Goal: Information Seeking & Learning: Learn about a topic

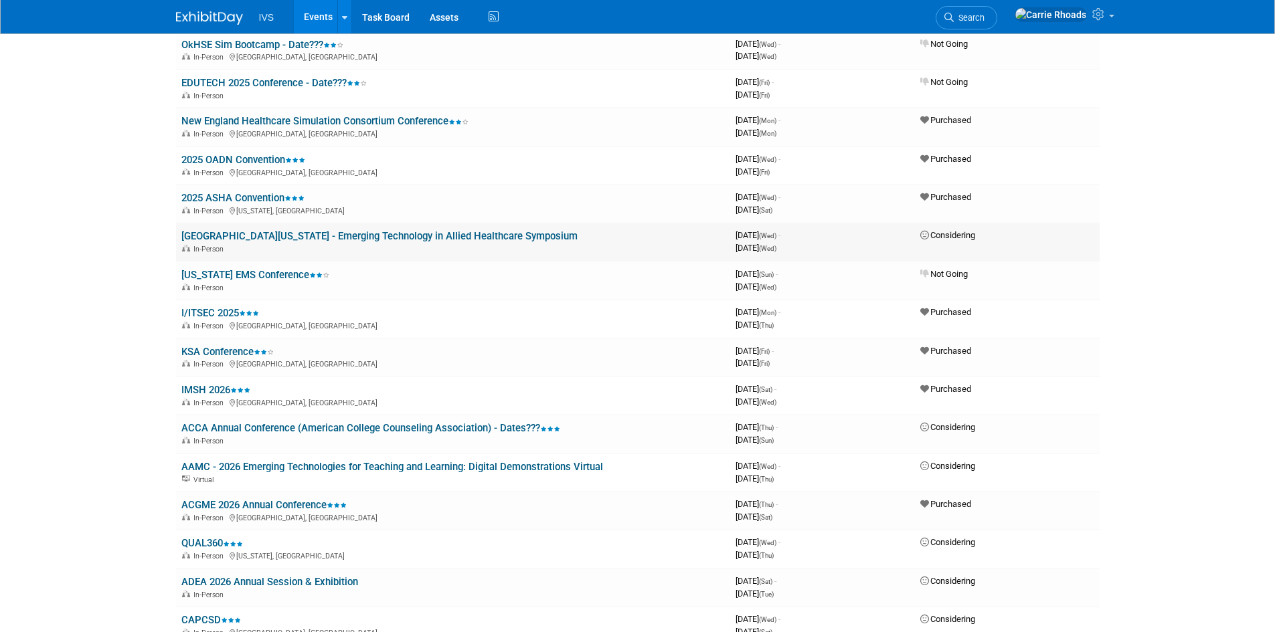
scroll to position [535, 0]
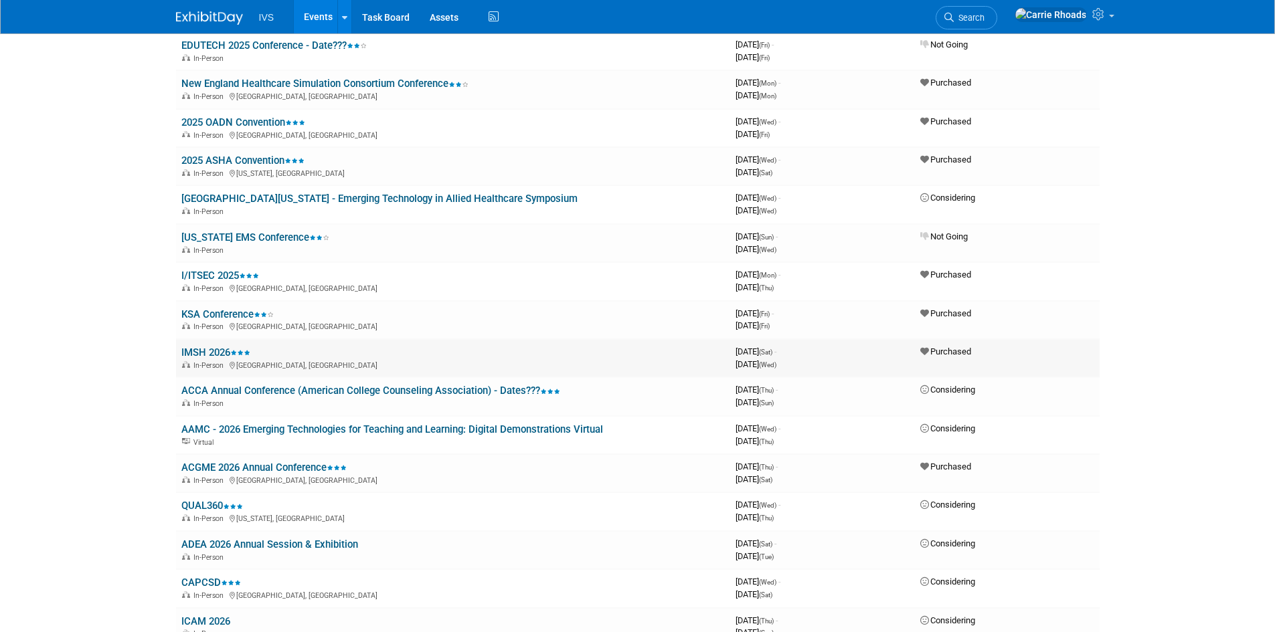
click at [204, 353] on link "IMSH 2026" at bounding box center [215, 353] width 69 height 12
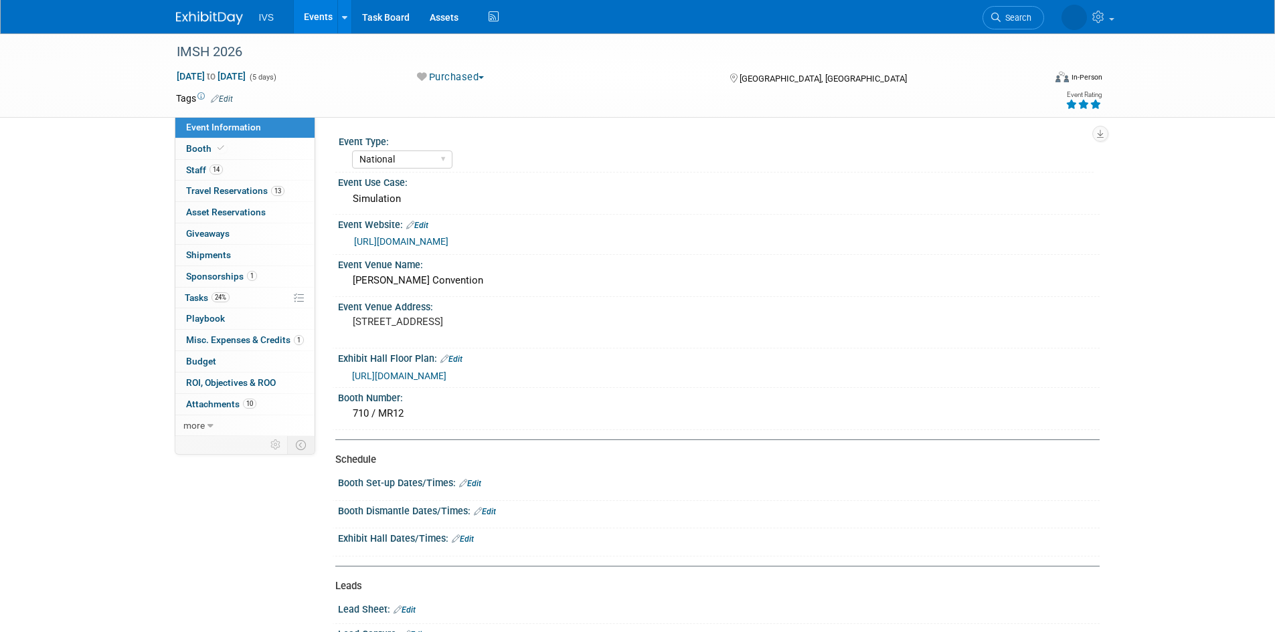
select select "National"
click at [201, 402] on span "Attachments 10" at bounding box center [221, 404] width 70 height 11
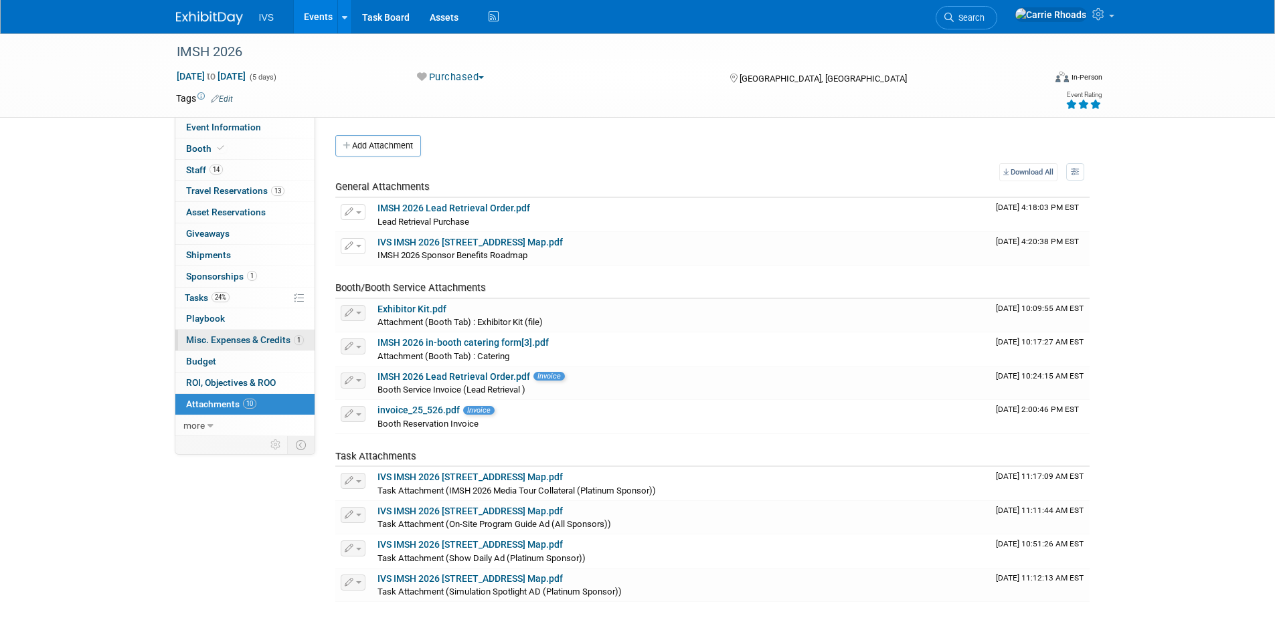
click at [208, 341] on span "Misc. Expenses & Credits 1" at bounding box center [245, 340] width 118 height 11
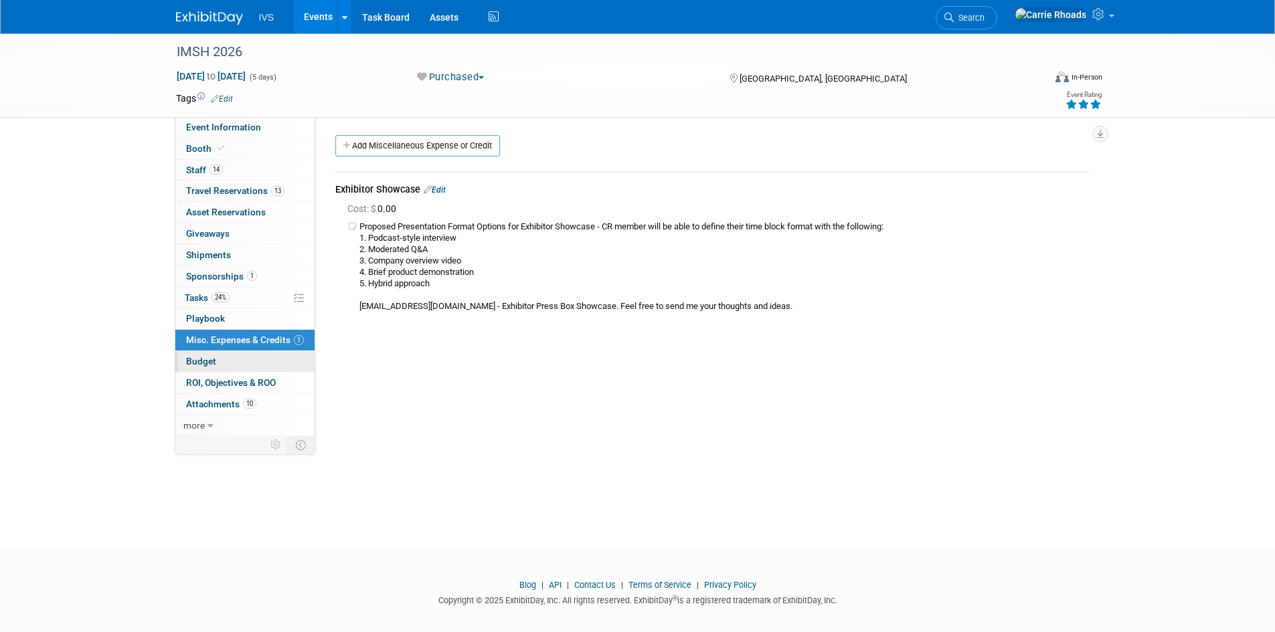
click at [209, 357] on span "Budget" at bounding box center [201, 361] width 30 height 11
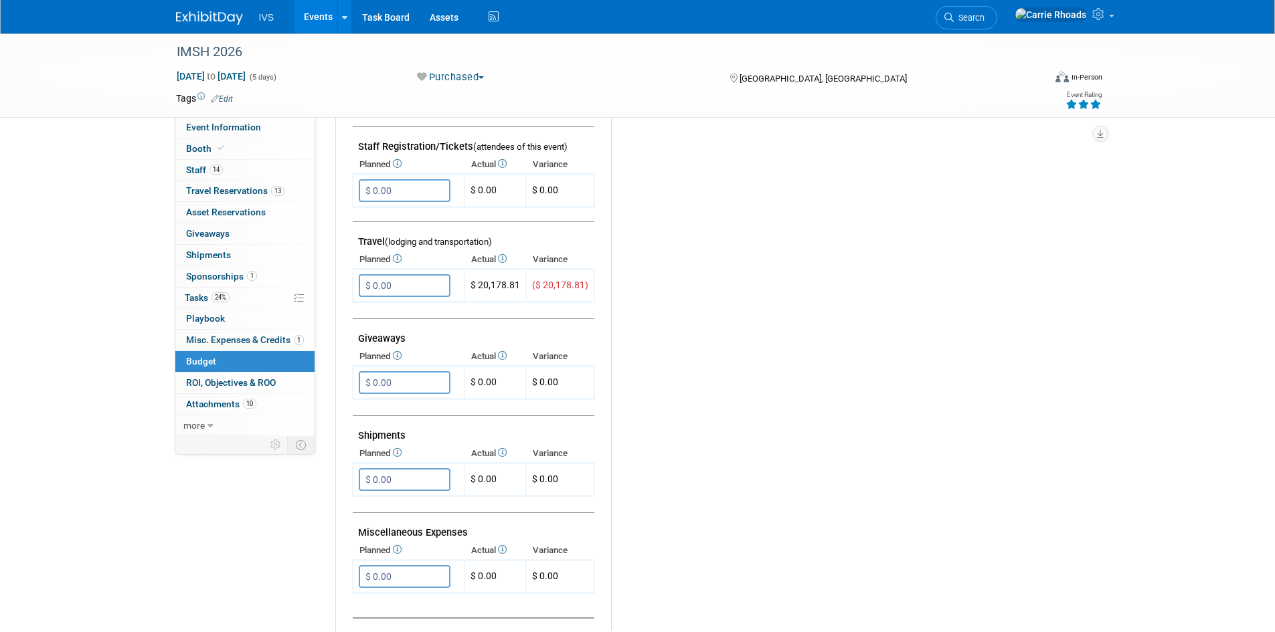
scroll to position [469, 0]
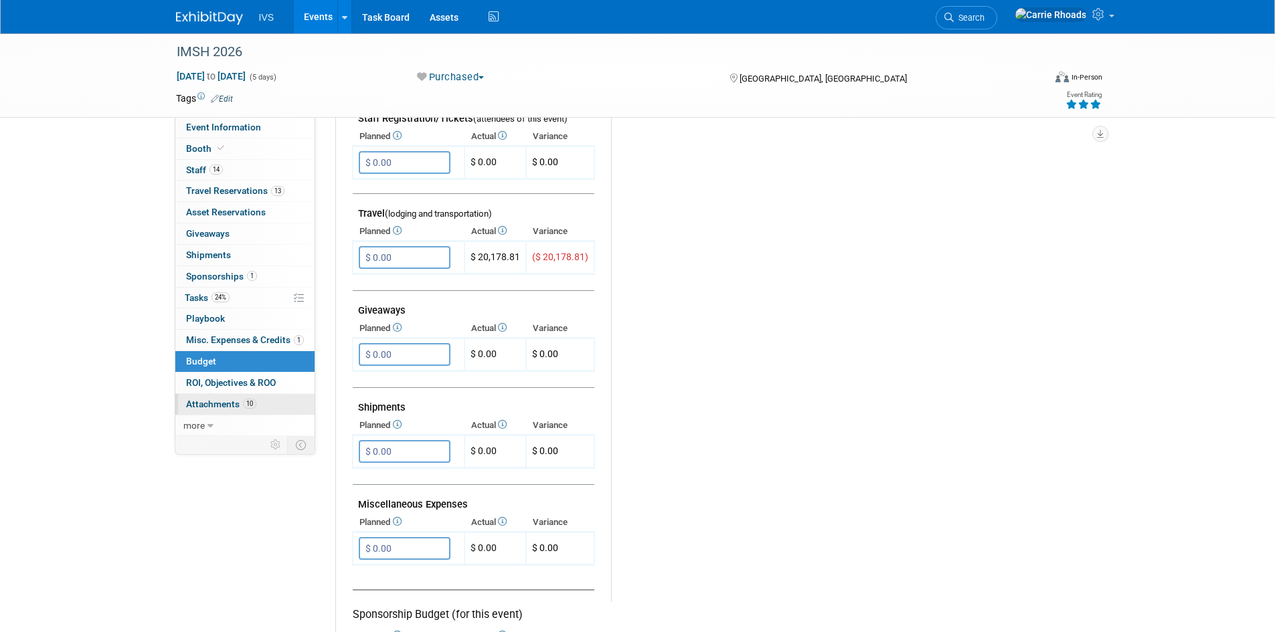
click at [220, 398] on link "10 Attachments 10" at bounding box center [244, 404] width 139 height 21
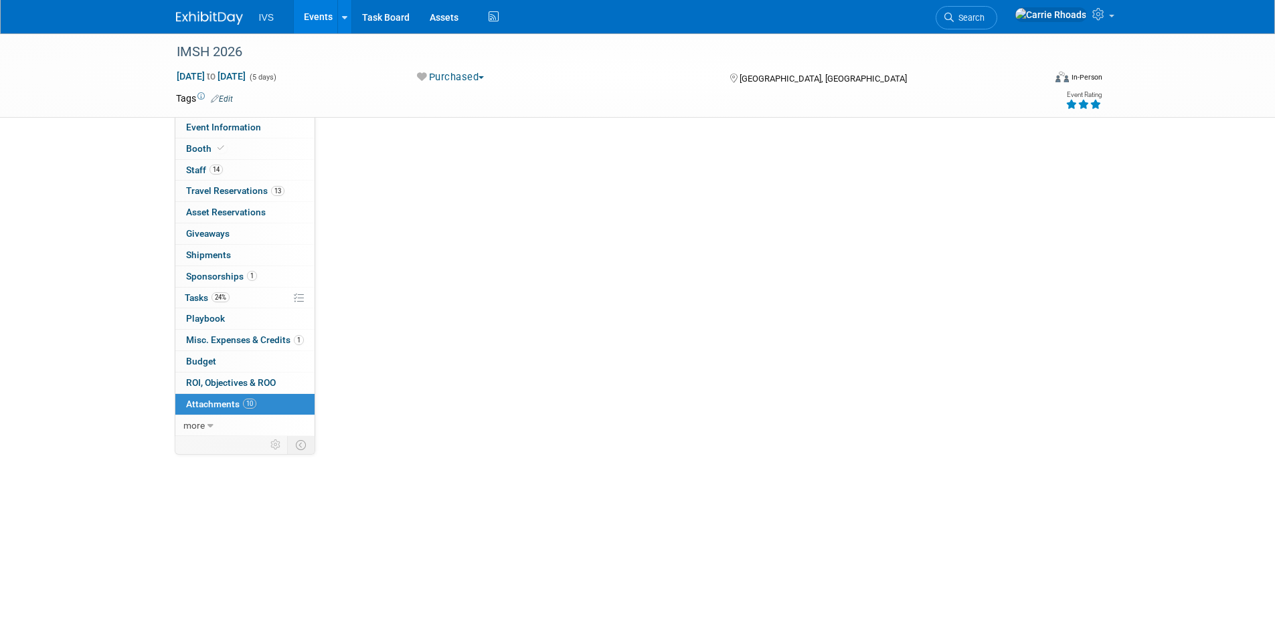
scroll to position [0, 0]
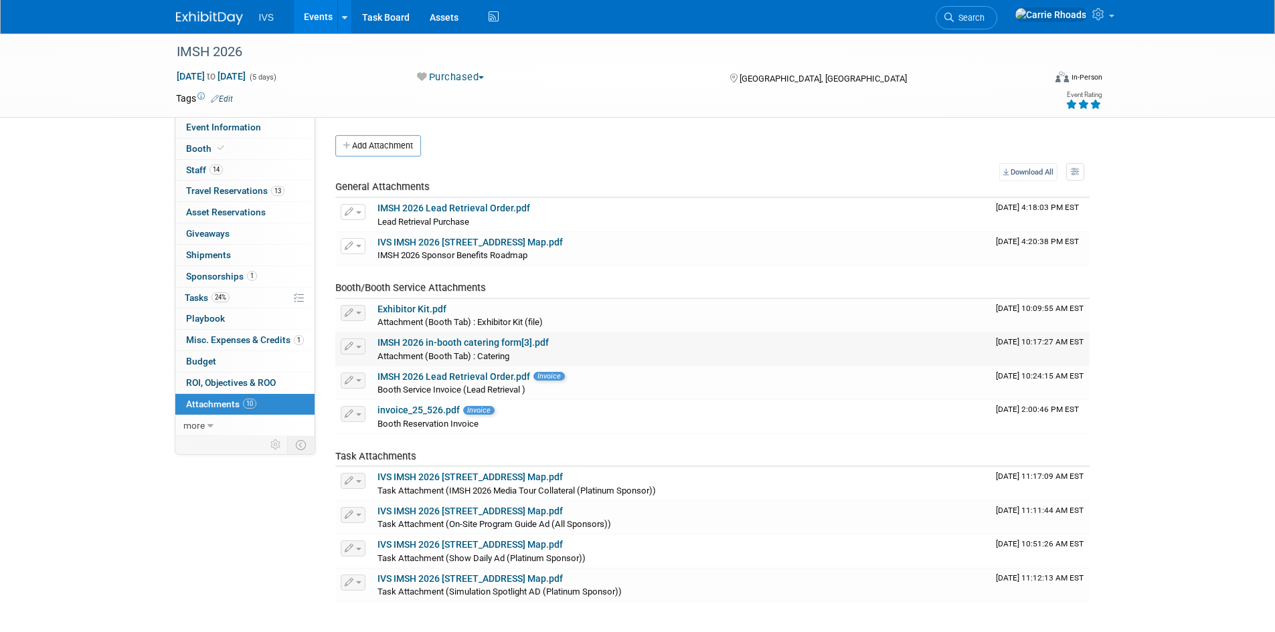
click at [460, 343] on link "IMSH 2026 in-booth catering form[3].pdf" at bounding box center [462, 342] width 171 height 11
click at [201, 13] on img at bounding box center [209, 17] width 67 height 13
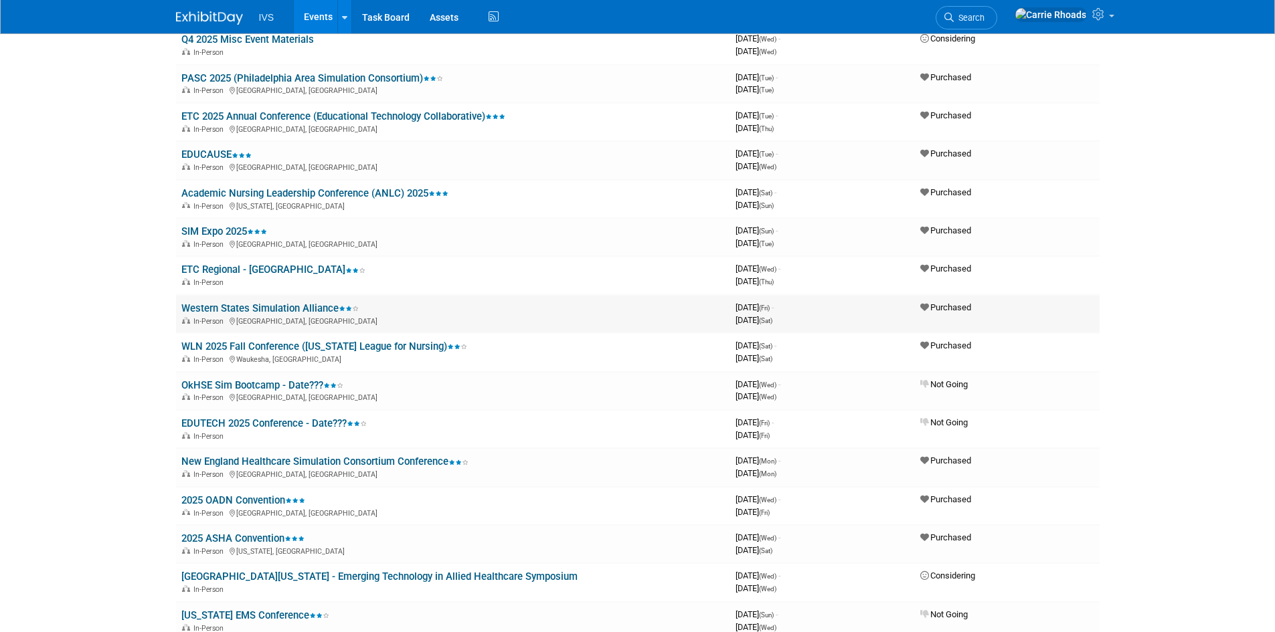
scroll to position [134, 0]
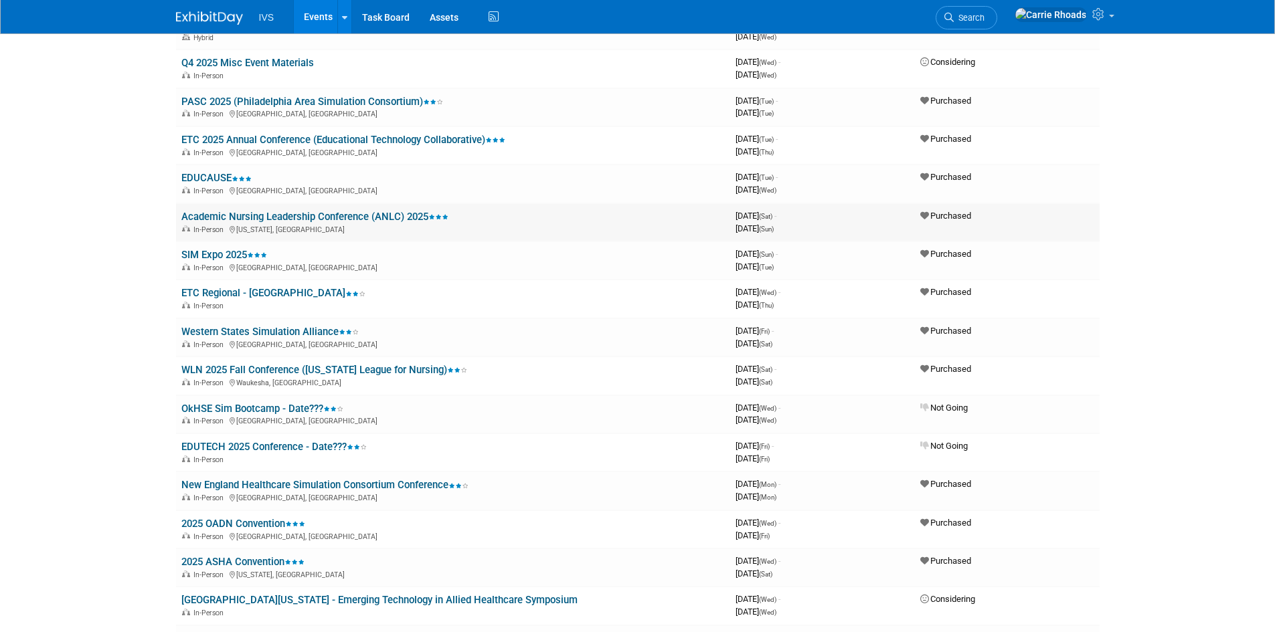
click at [226, 218] on link "Academic Nursing Leadership Conference (ANLC) 2025" at bounding box center [314, 217] width 267 height 12
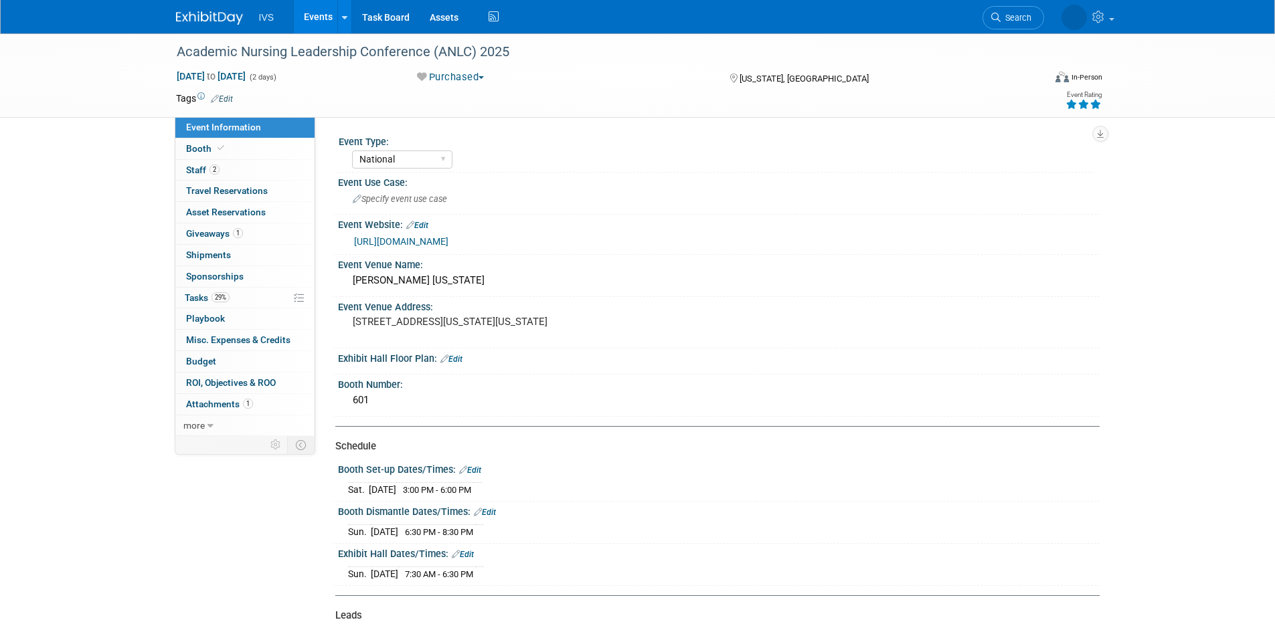
select select "National"
click at [203, 169] on span "Staff 2" at bounding box center [202, 170] width 33 height 11
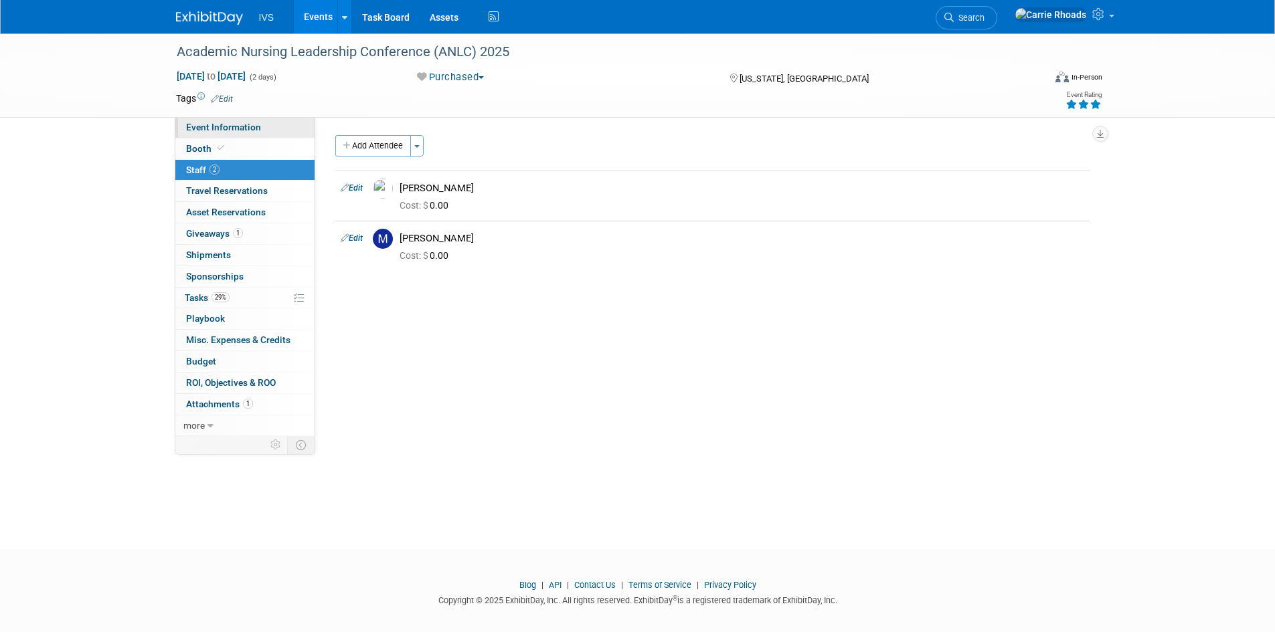
click at [209, 127] on span "Event Information" at bounding box center [223, 127] width 75 height 11
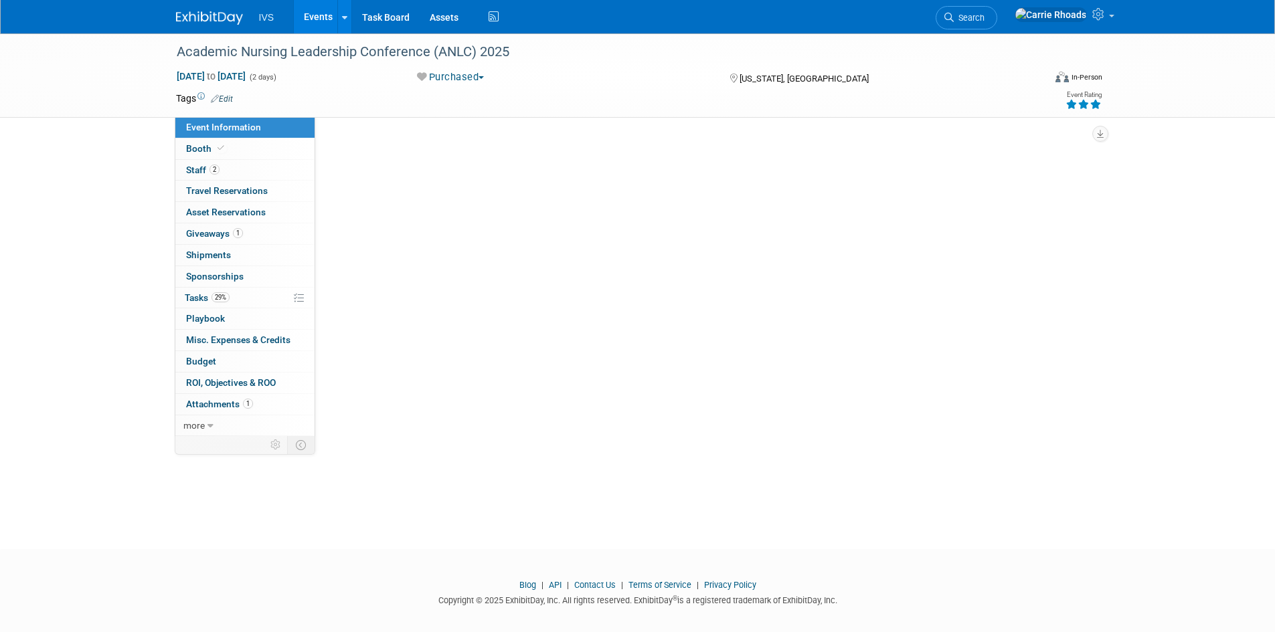
select select "National"
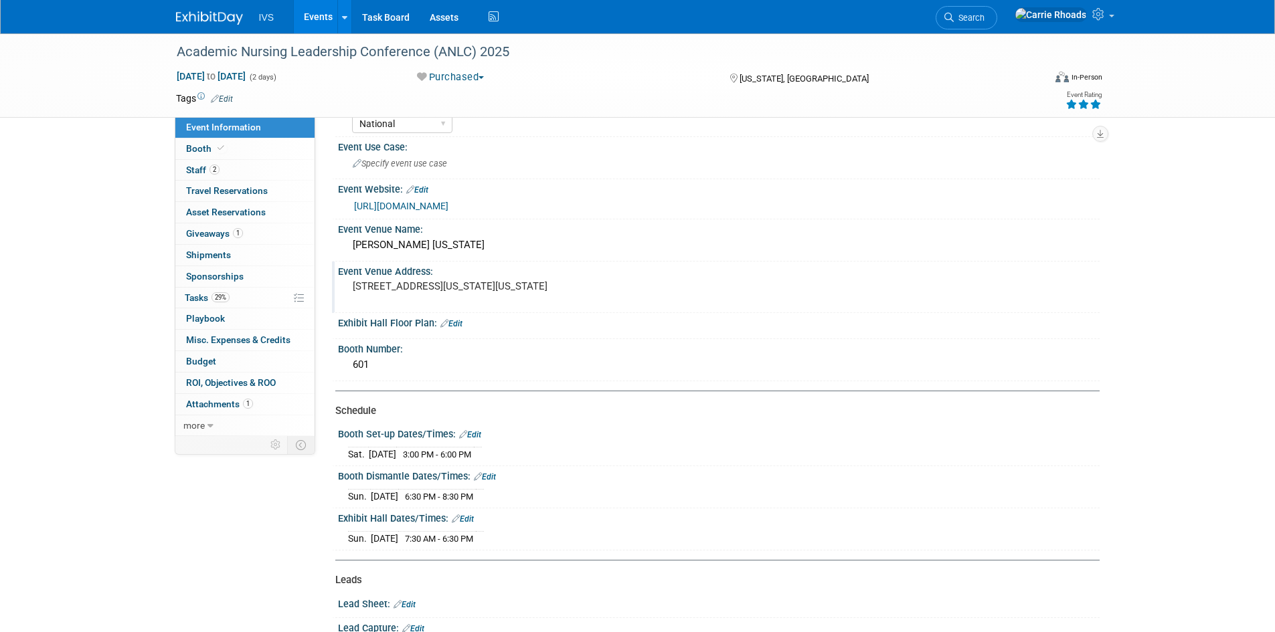
scroll to position [67, 0]
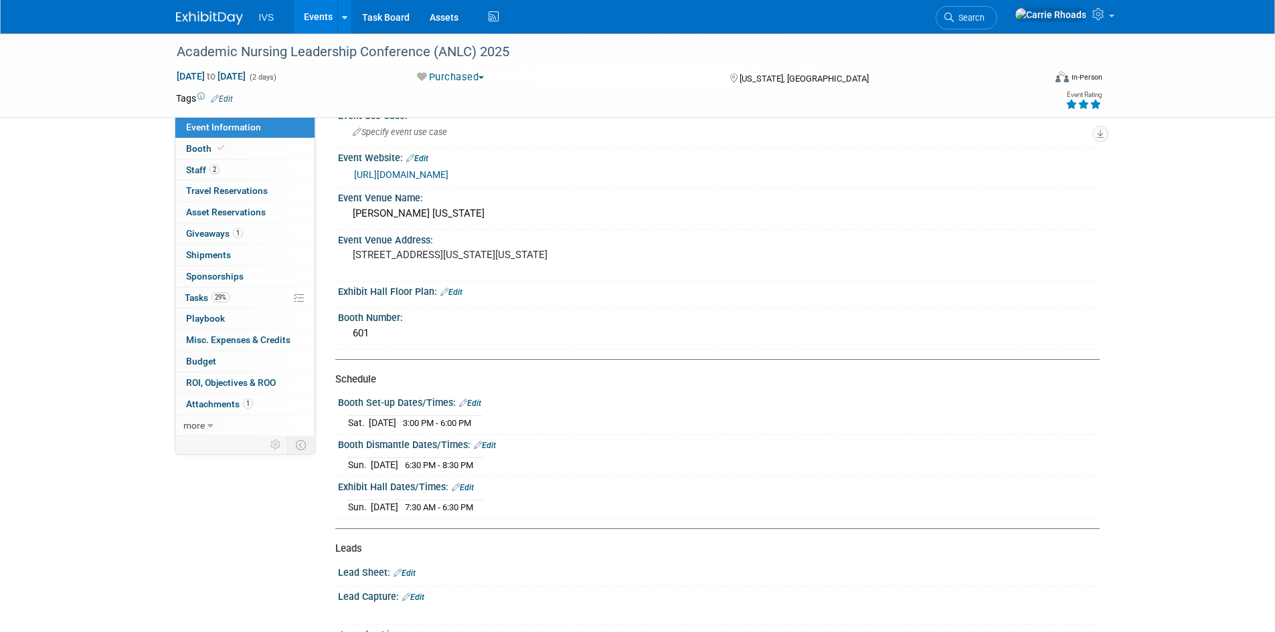
click at [193, 15] on img at bounding box center [209, 17] width 67 height 13
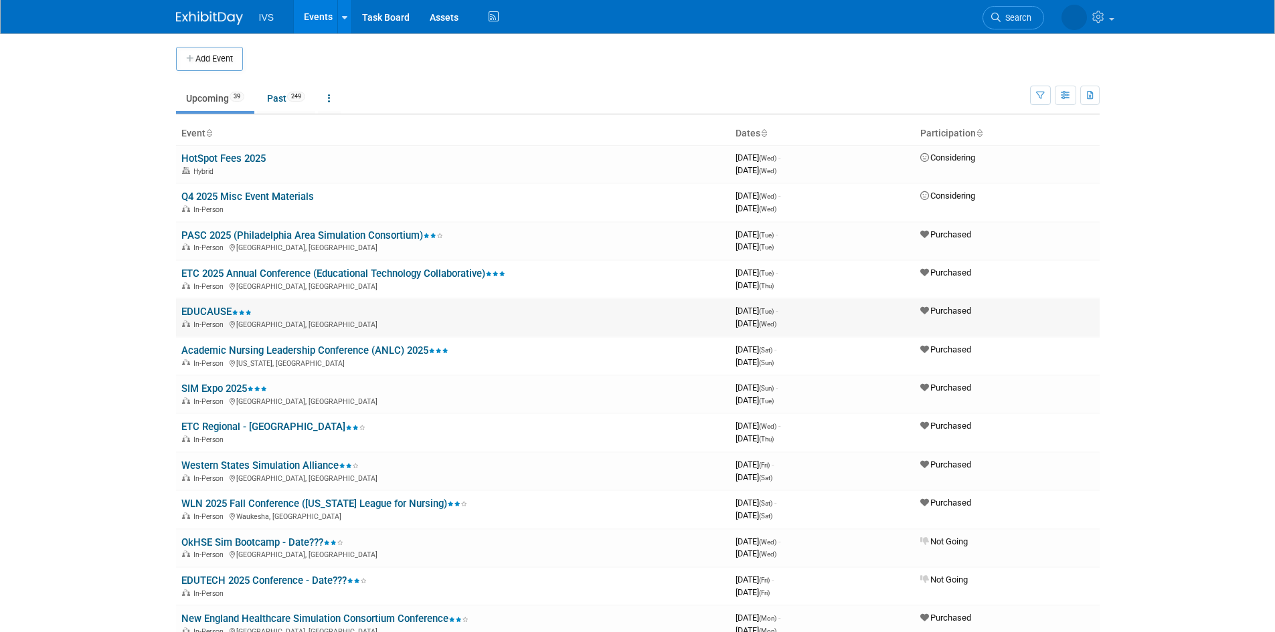
click at [198, 308] on link "EDUCAUSE" at bounding box center [216, 312] width 70 height 12
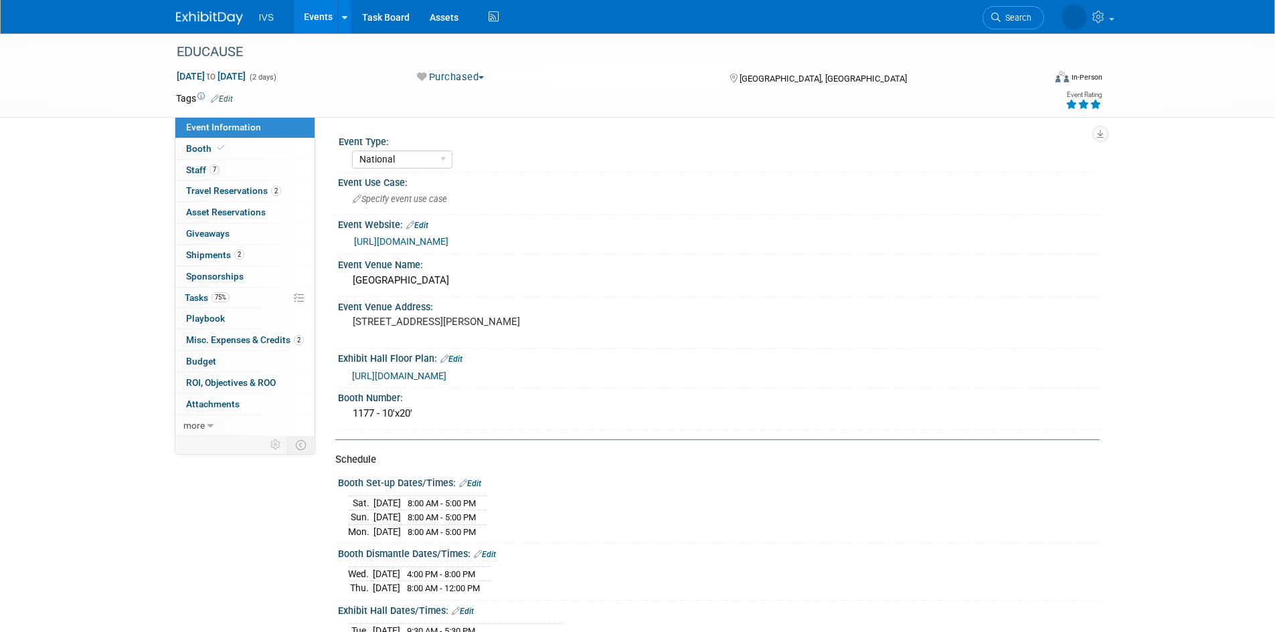
select select "National"
click at [191, 168] on span "Staff 7" at bounding box center [202, 170] width 33 height 11
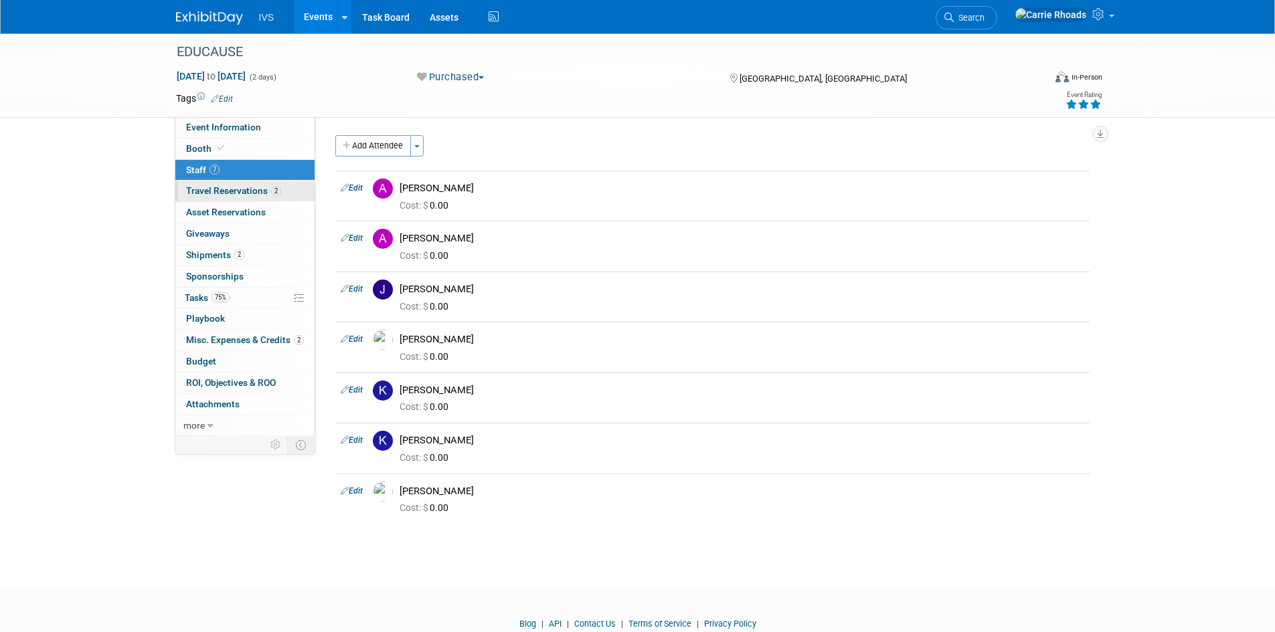
click at [211, 193] on span "Travel Reservations 2" at bounding box center [233, 190] width 95 height 11
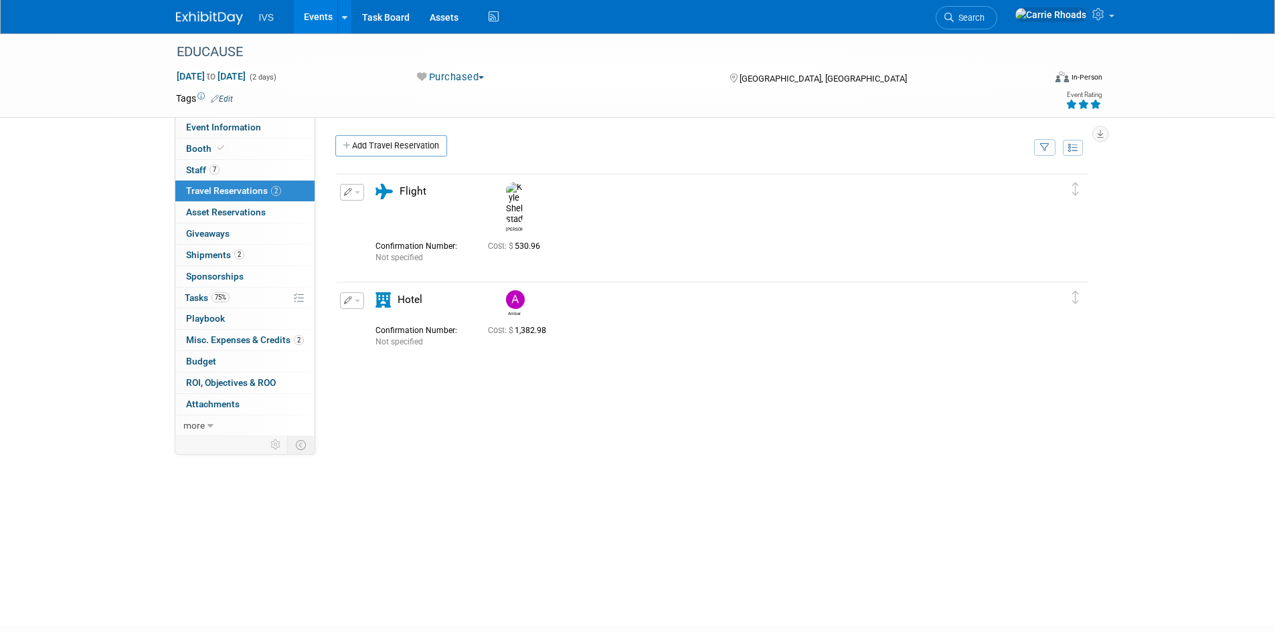
click at [211, 18] on img at bounding box center [209, 17] width 67 height 13
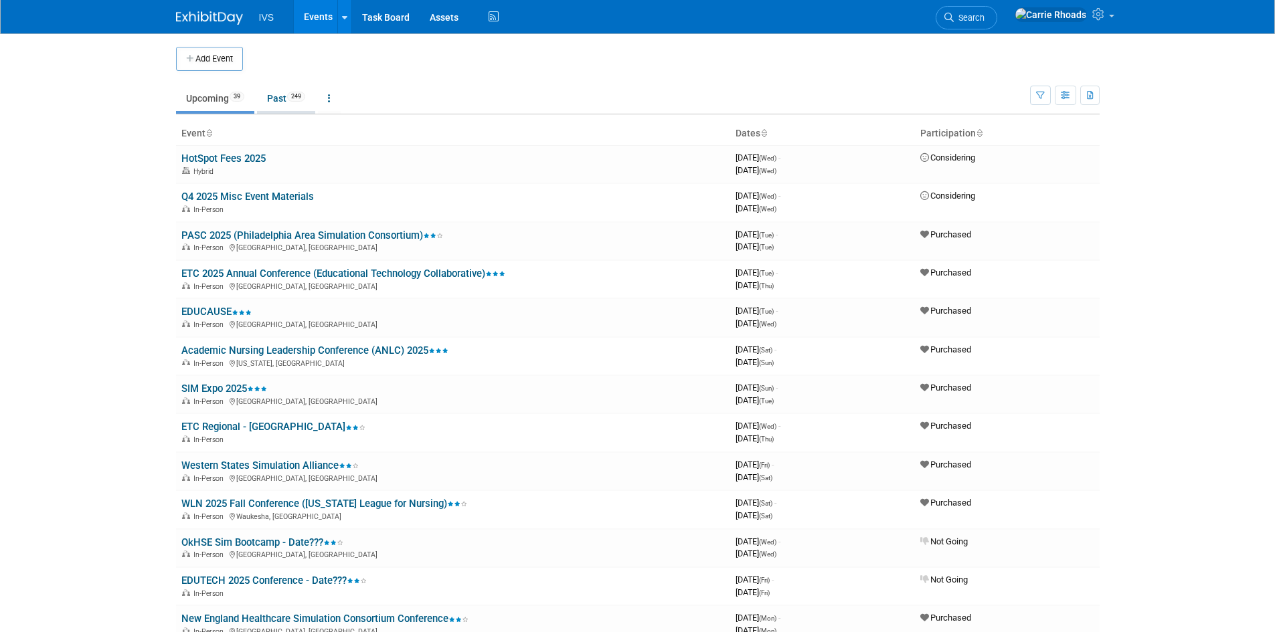
click at [274, 102] on link "Past 249" at bounding box center [286, 98] width 58 height 25
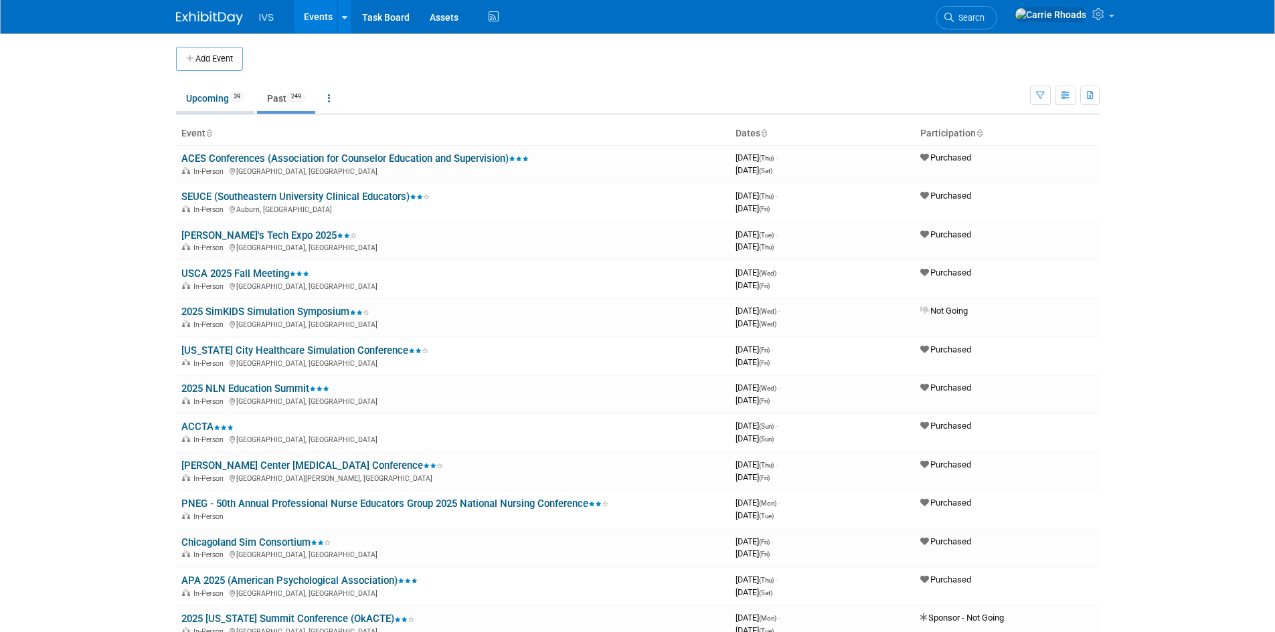
click at [218, 104] on link "Upcoming 39" at bounding box center [215, 98] width 78 height 25
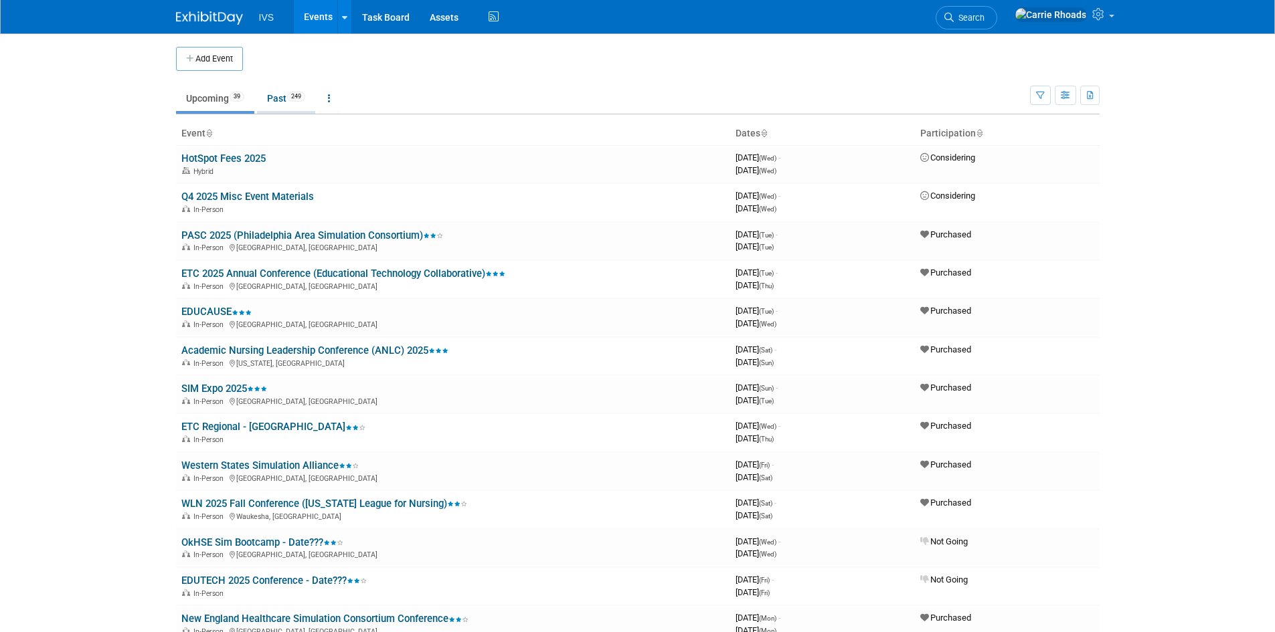
click at [284, 96] on link "Past 249" at bounding box center [286, 98] width 58 height 25
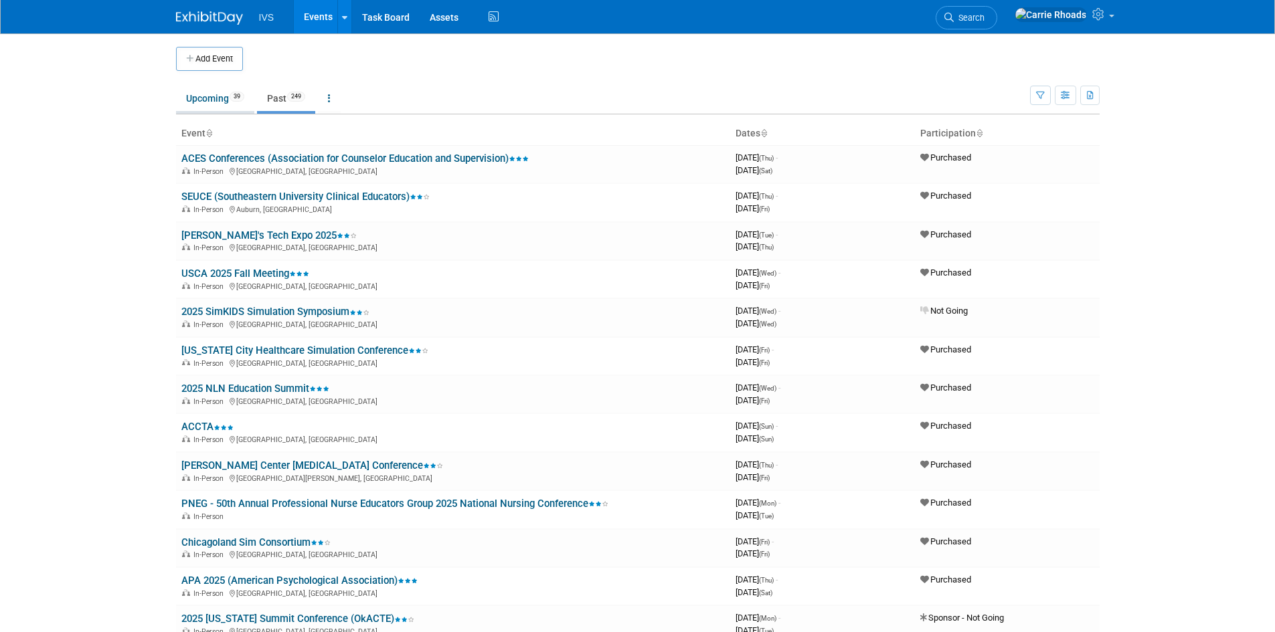
click at [191, 97] on link "Upcoming 39" at bounding box center [215, 98] width 78 height 25
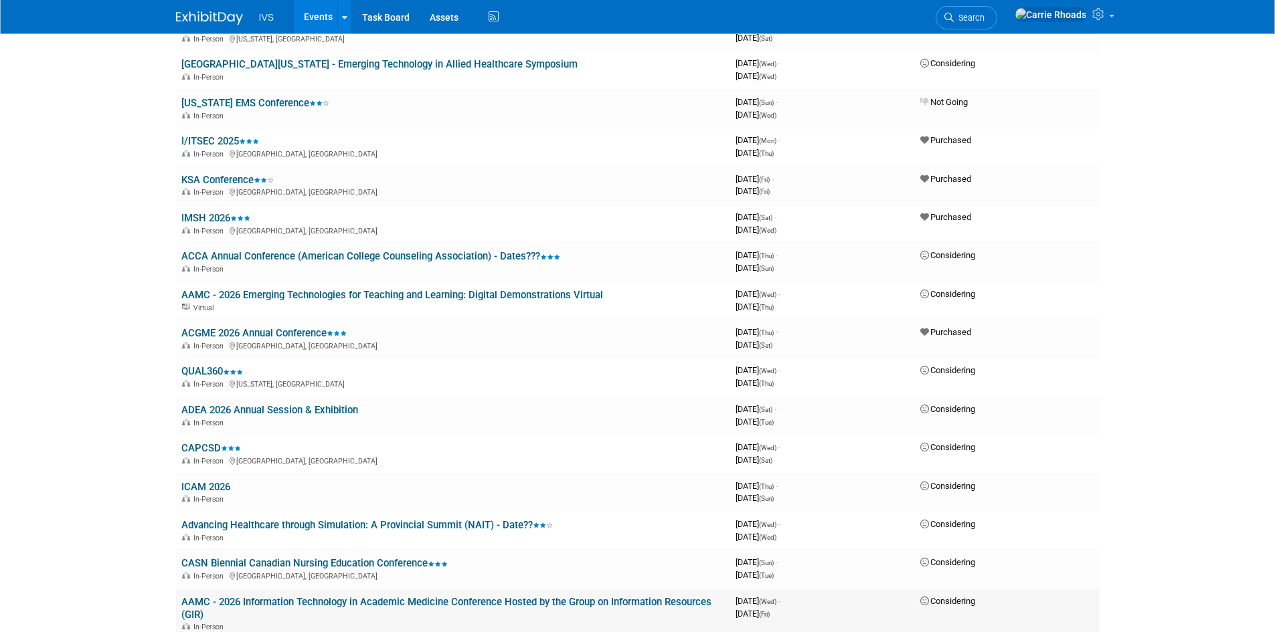
scroll to position [669, 0]
click at [209, 221] on link "IMSH 2026" at bounding box center [215, 219] width 69 height 12
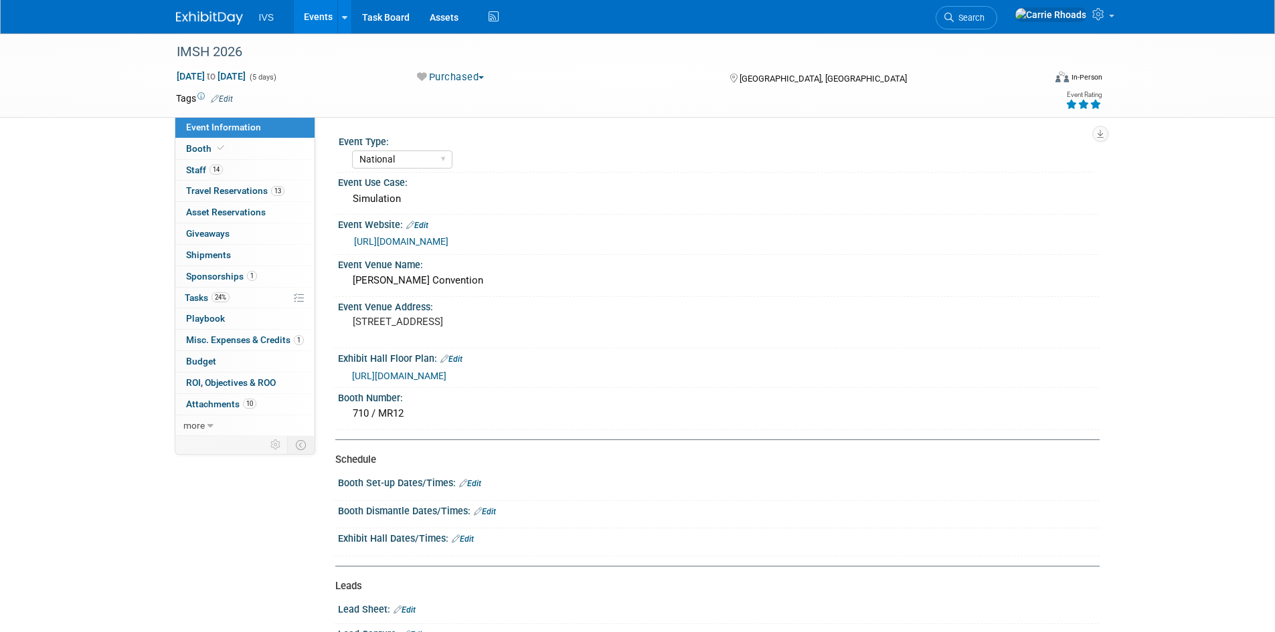
select select "National"
click at [197, 297] on span "Tasks 24%" at bounding box center [207, 297] width 45 height 11
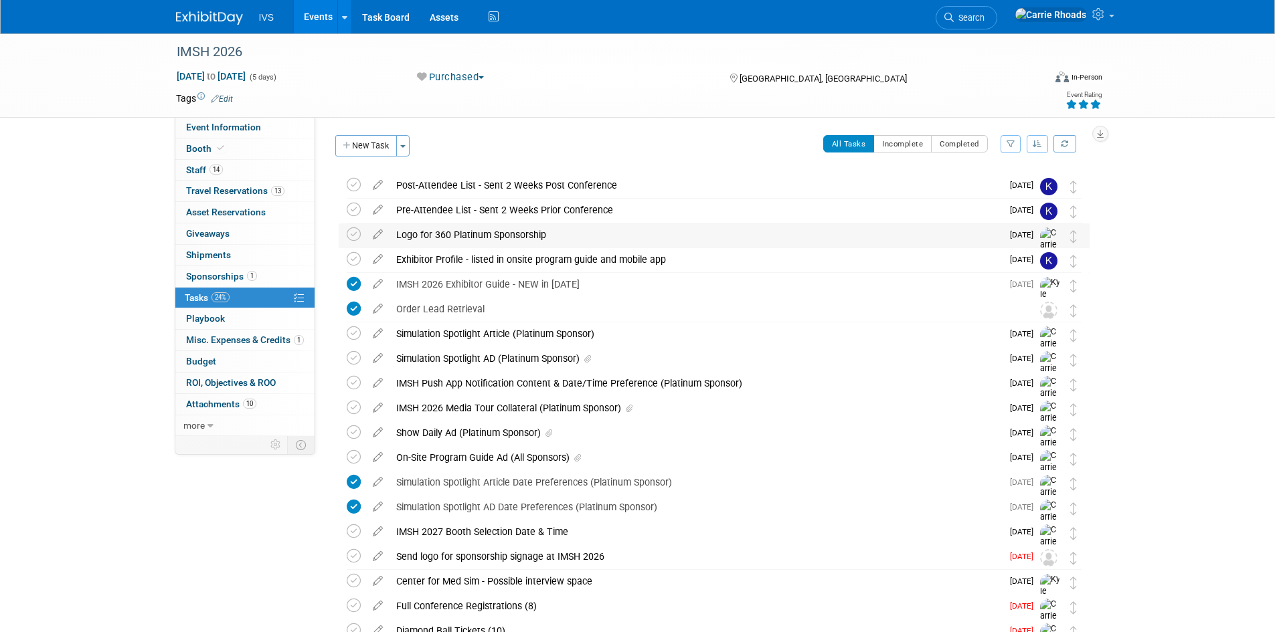
click at [422, 236] on div "Logo for 360 Platinum Sponsorship" at bounding box center [696, 235] width 612 height 23
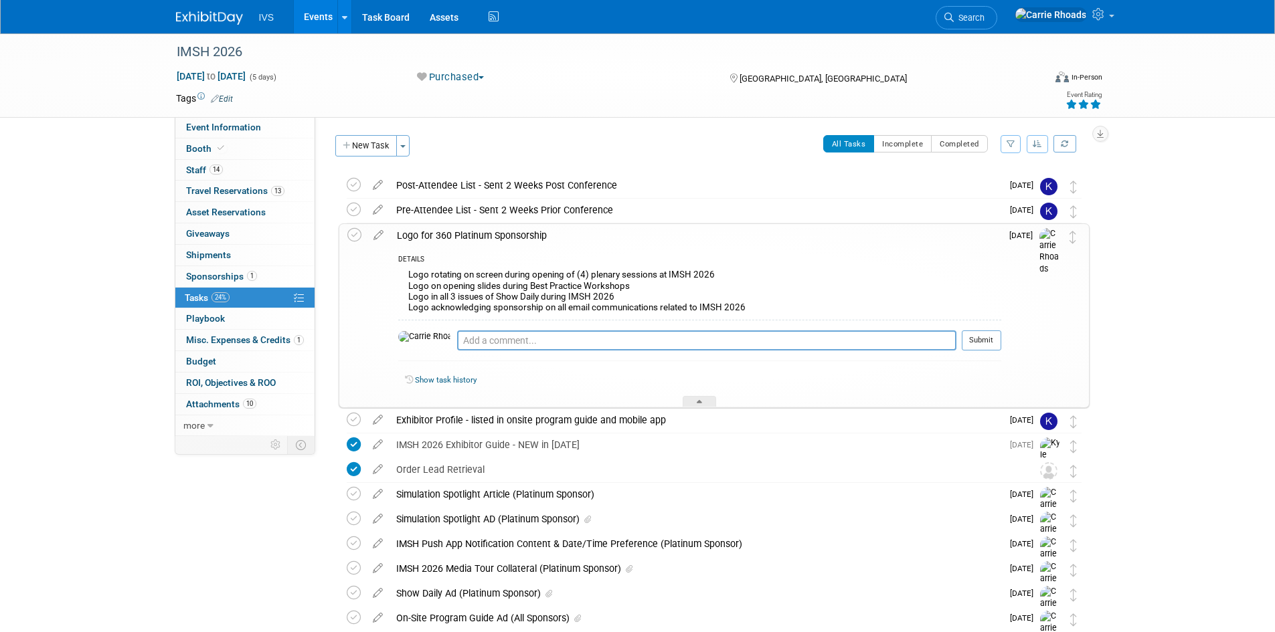
click at [422, 236] on div "Logo for 360 Platinum Sponsorship" at bounding box center [695, 235] width 611 height 23
